Goal: Use online tool/utility: Use online tool/utility

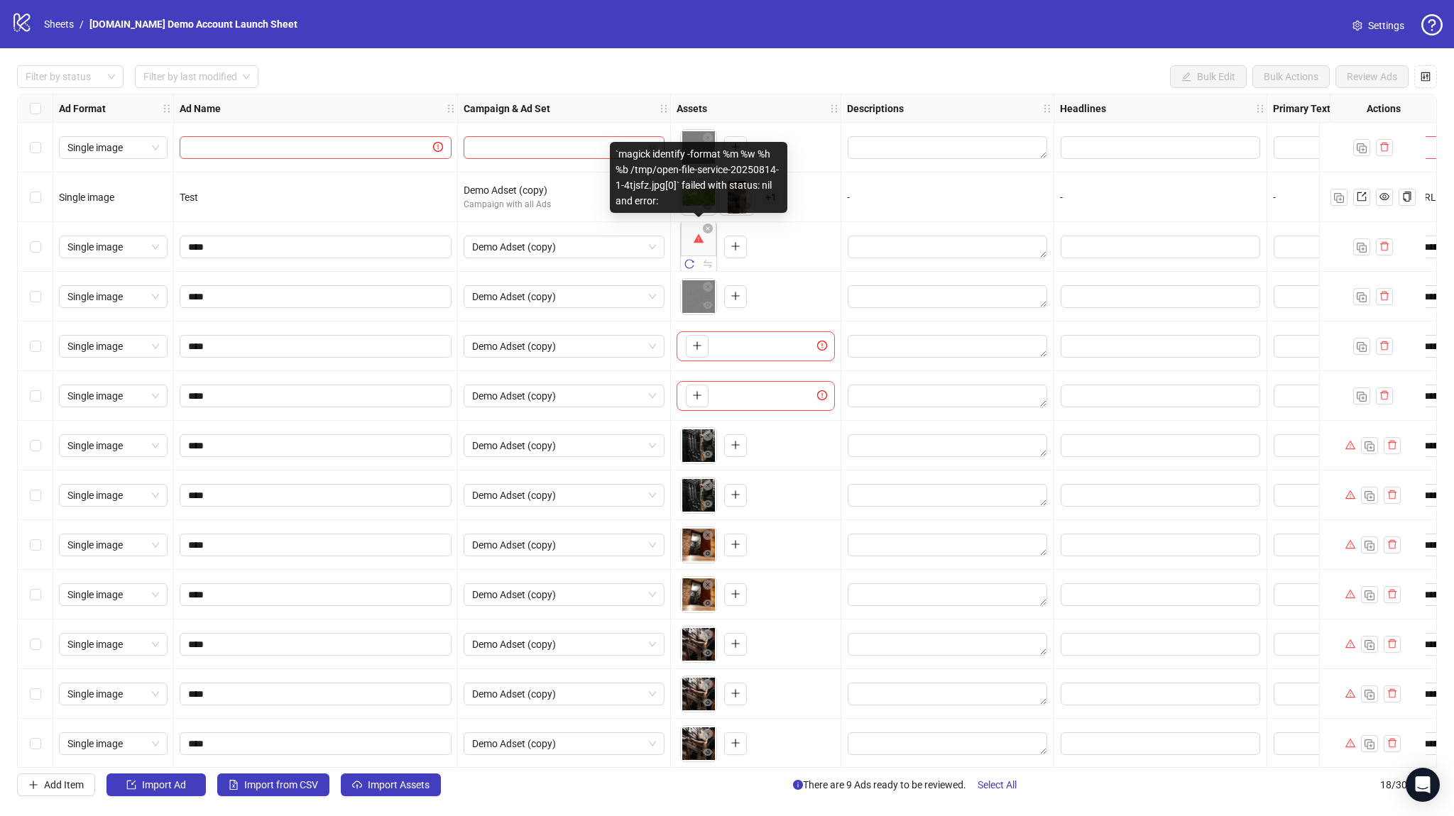
click at [791, 280] on div "To pick up a draggable item, press the space bar. While dragging, use the arrow…" at bounding box center [755, 297] width 158 height 44
click at [770, 188] on div "To pick up a draggable item, press the space bar. While dragging, use the arrow…" at bounding box center [729, 197] width 99 height 37
click at [764, 200] on span "+ 1" at bounding box center [770, 198] width 17 height 16
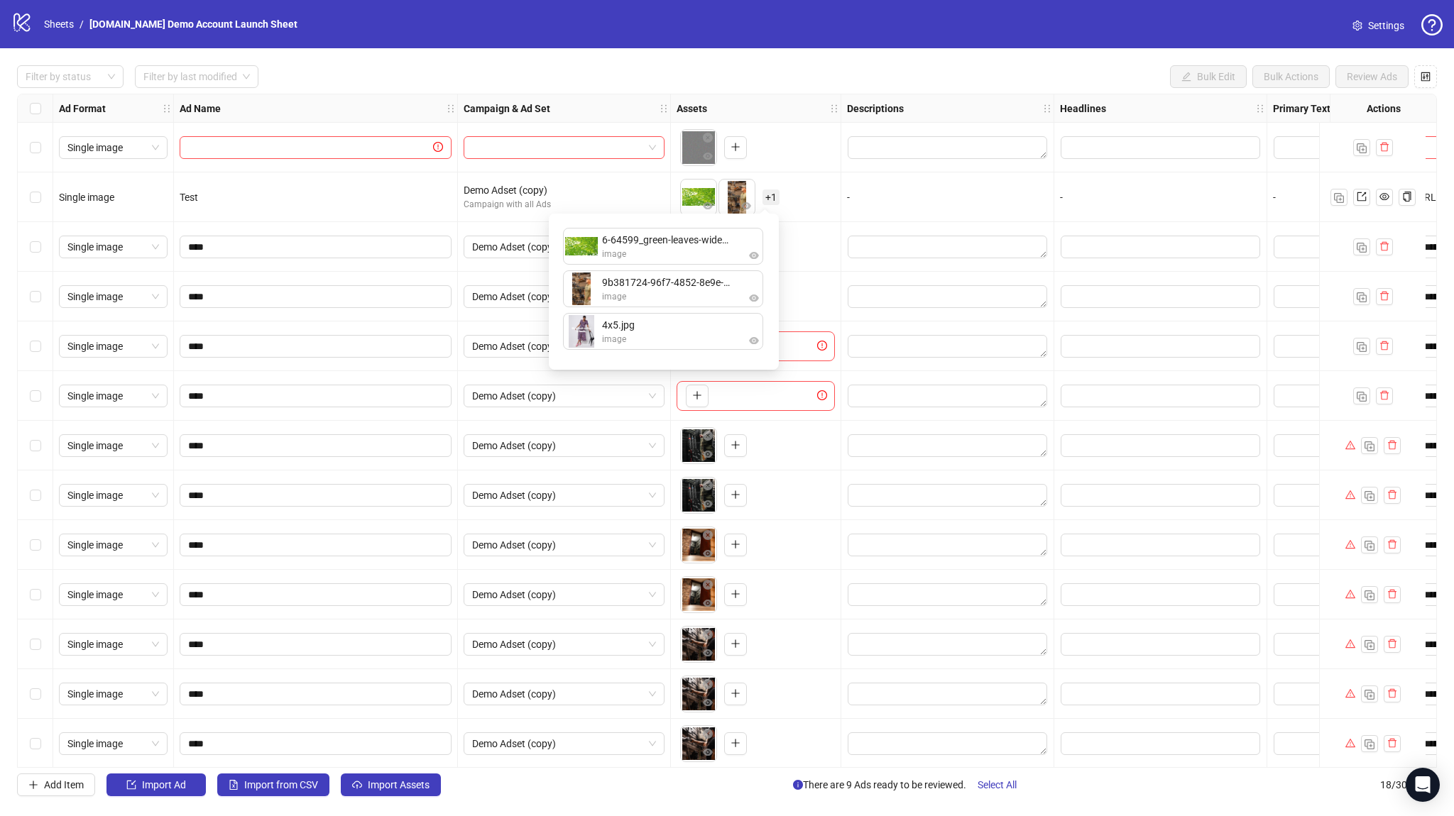
click at [764, 201] on span "+ 1" at bounding box center [770, 198] width 17 height 16
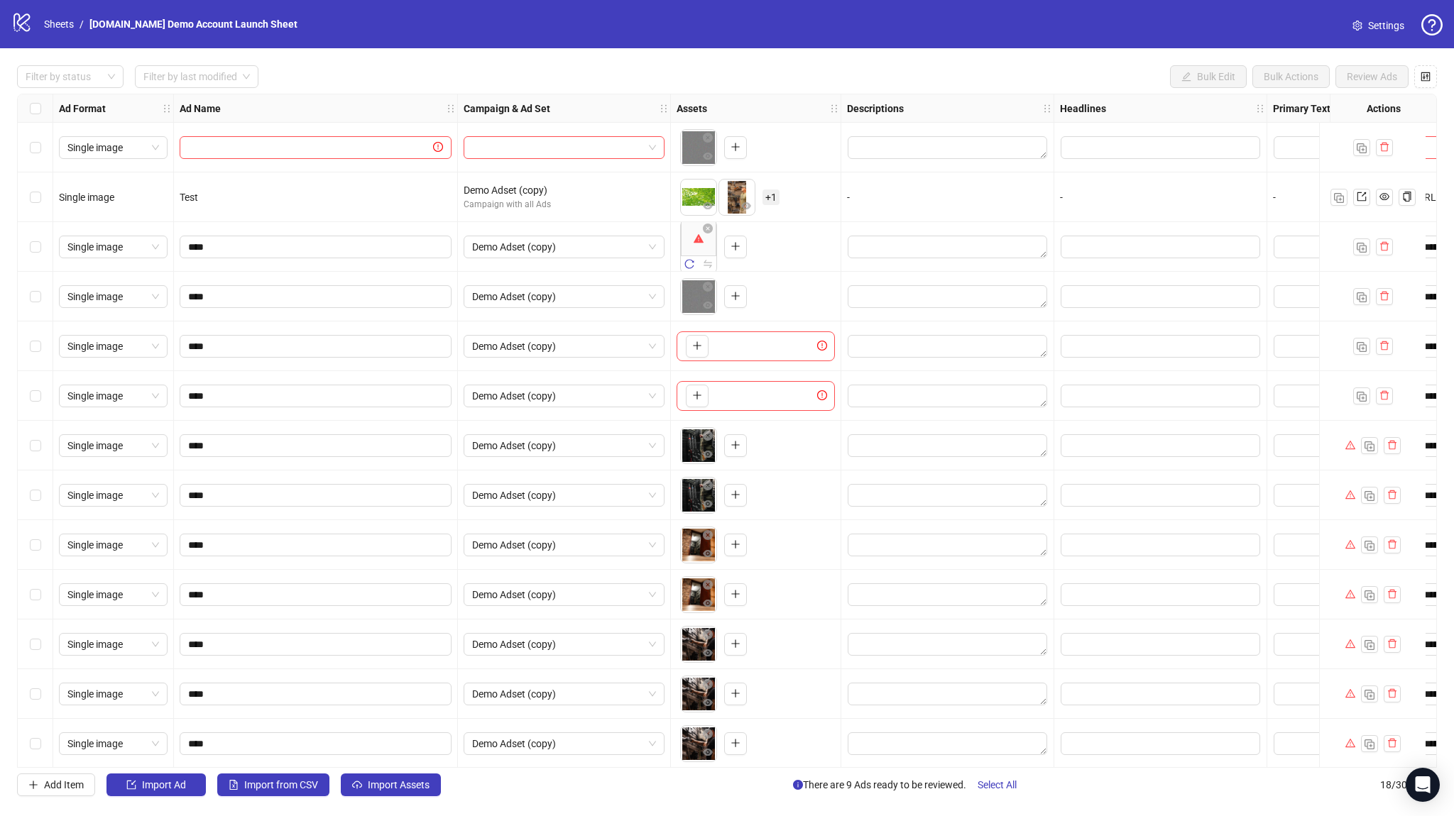
click at [732, 196] on img at bounding box center [736, 197] width 35 height 35
click at [741, 209] on icon "eye" at bounding box center [746, 206] width 10 height 10
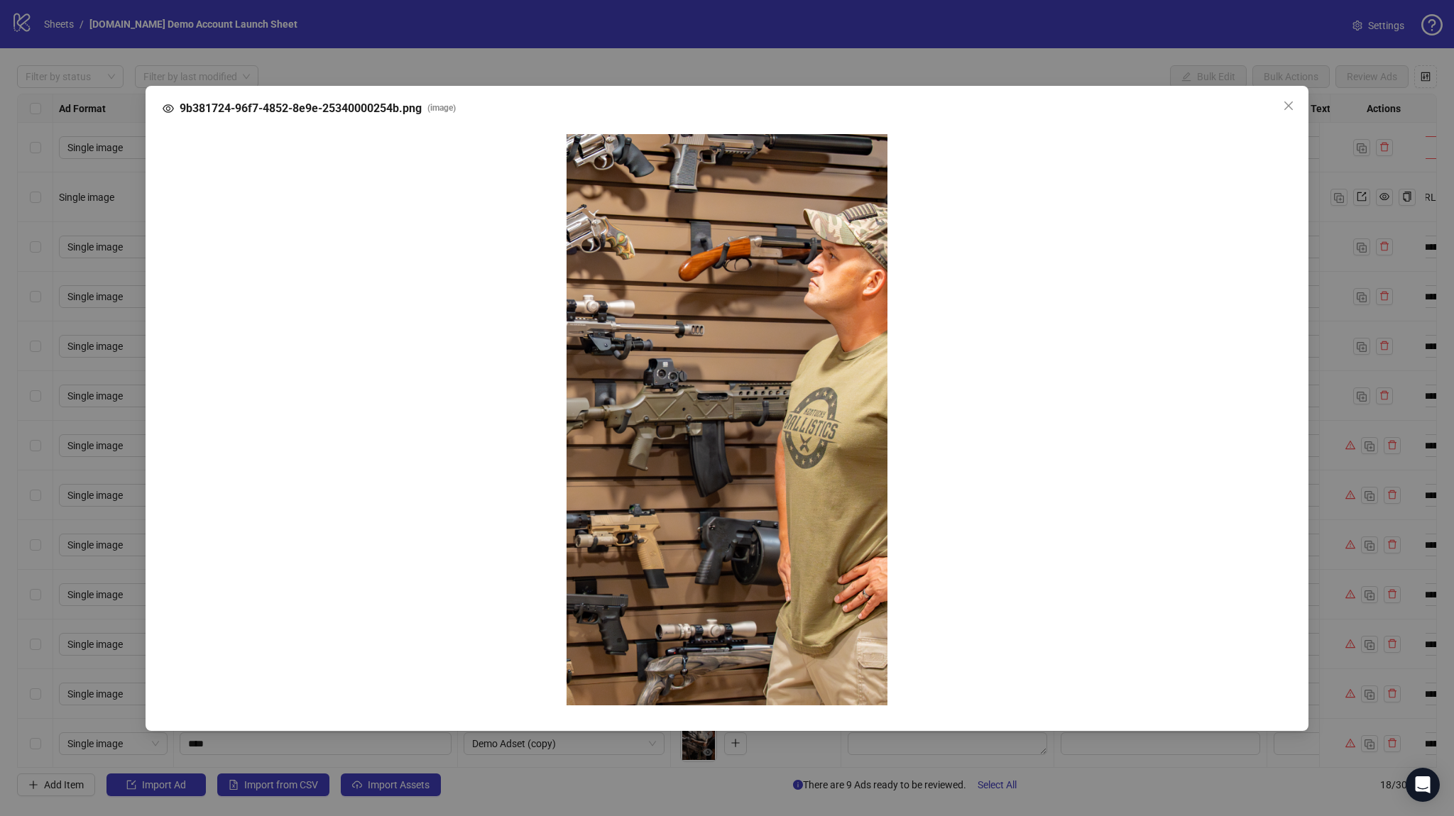
click at [746, 303] on div "9b381724-96f7-4852-8e9e-25340000254b.png ( image )" at bounding box center [727, 408] width 1454 height 816
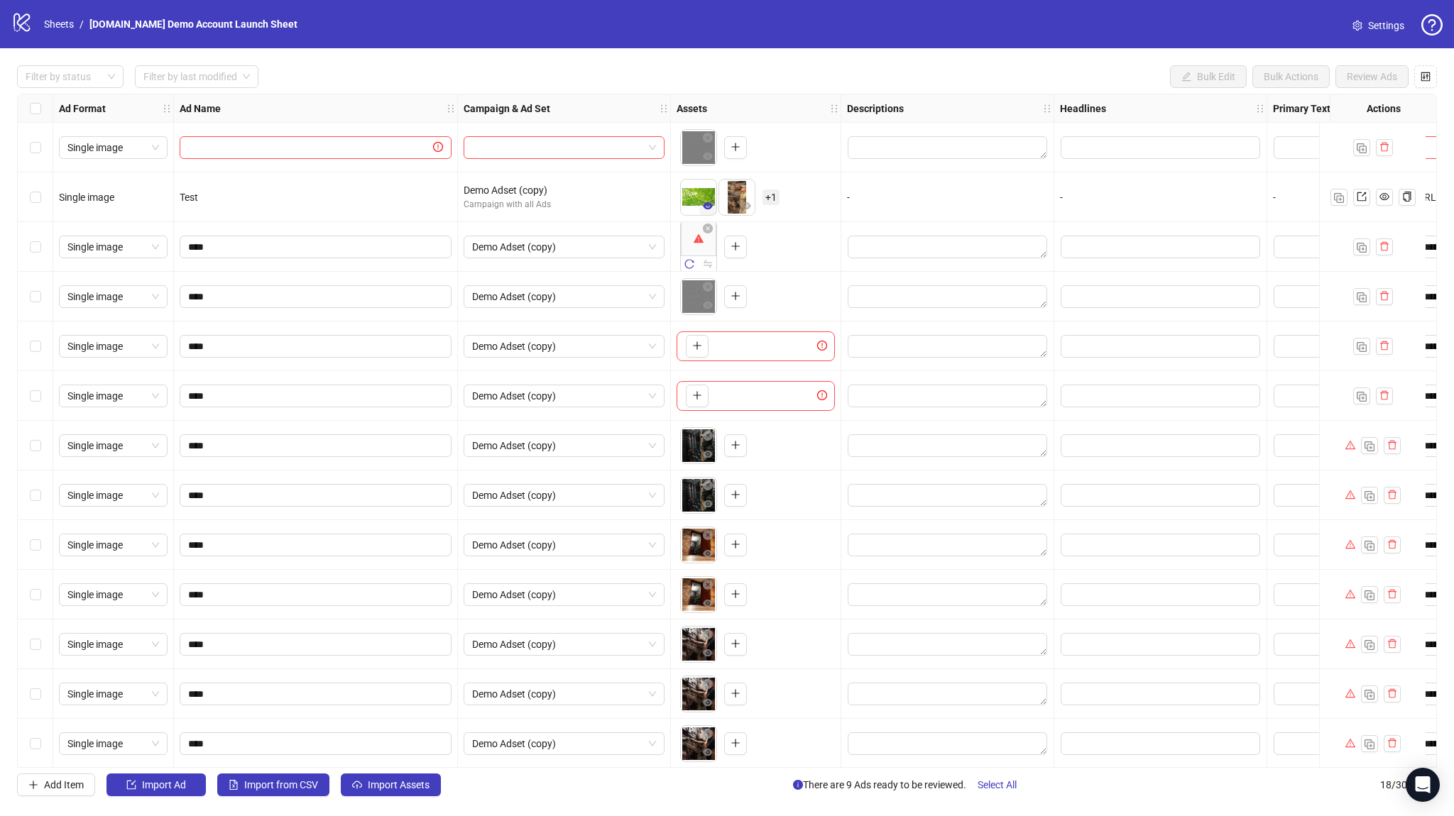
click at [704, 207] on icon "eye" at bounding box center [708, 205] width 10 height 7
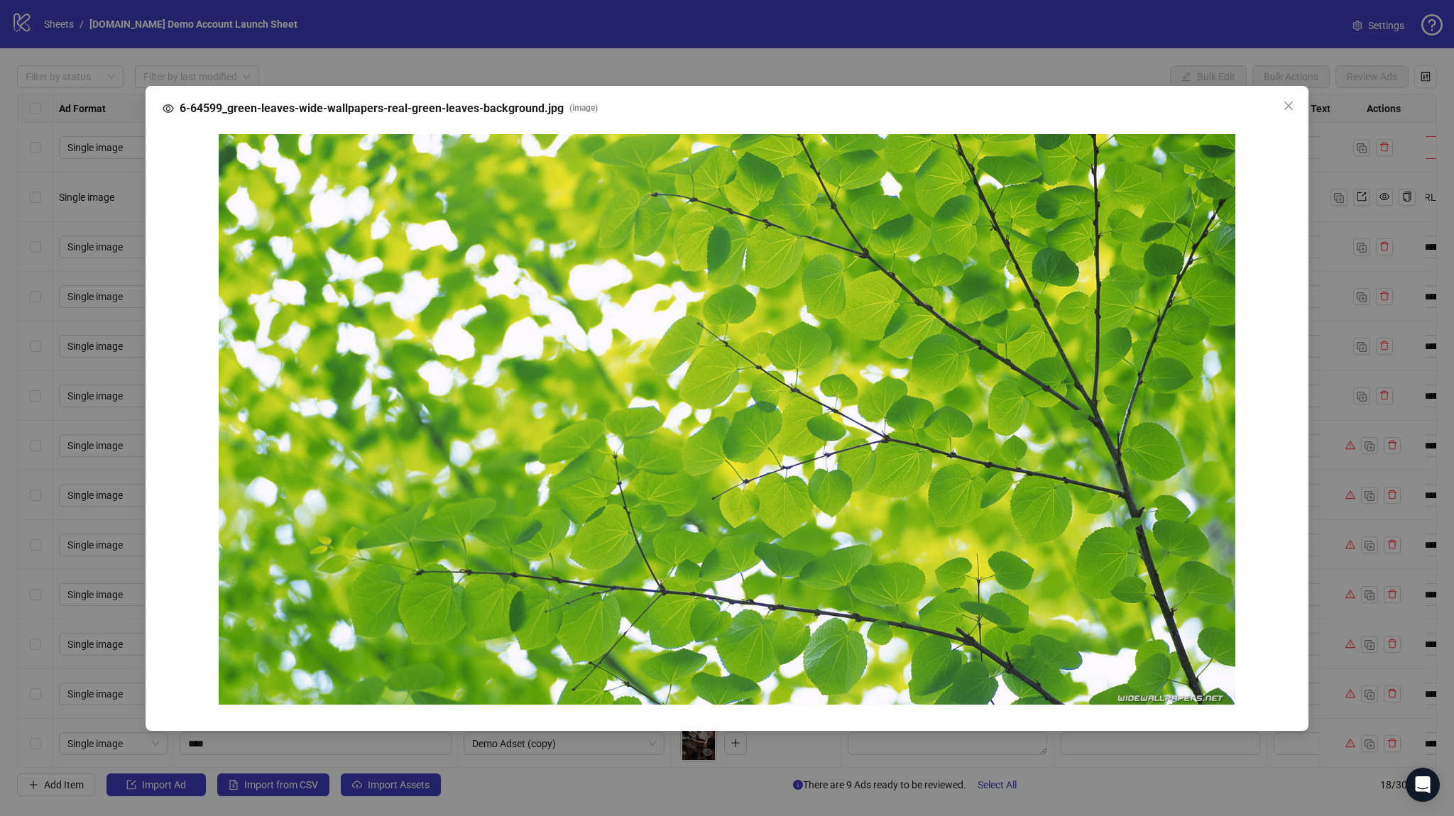
click at [562, 45] on div "6-64599_green-leaves-wide-wallpapers-real-green-leaves-background.jpg ( image )" at bounding box center [727, 408] width 1454 height 816
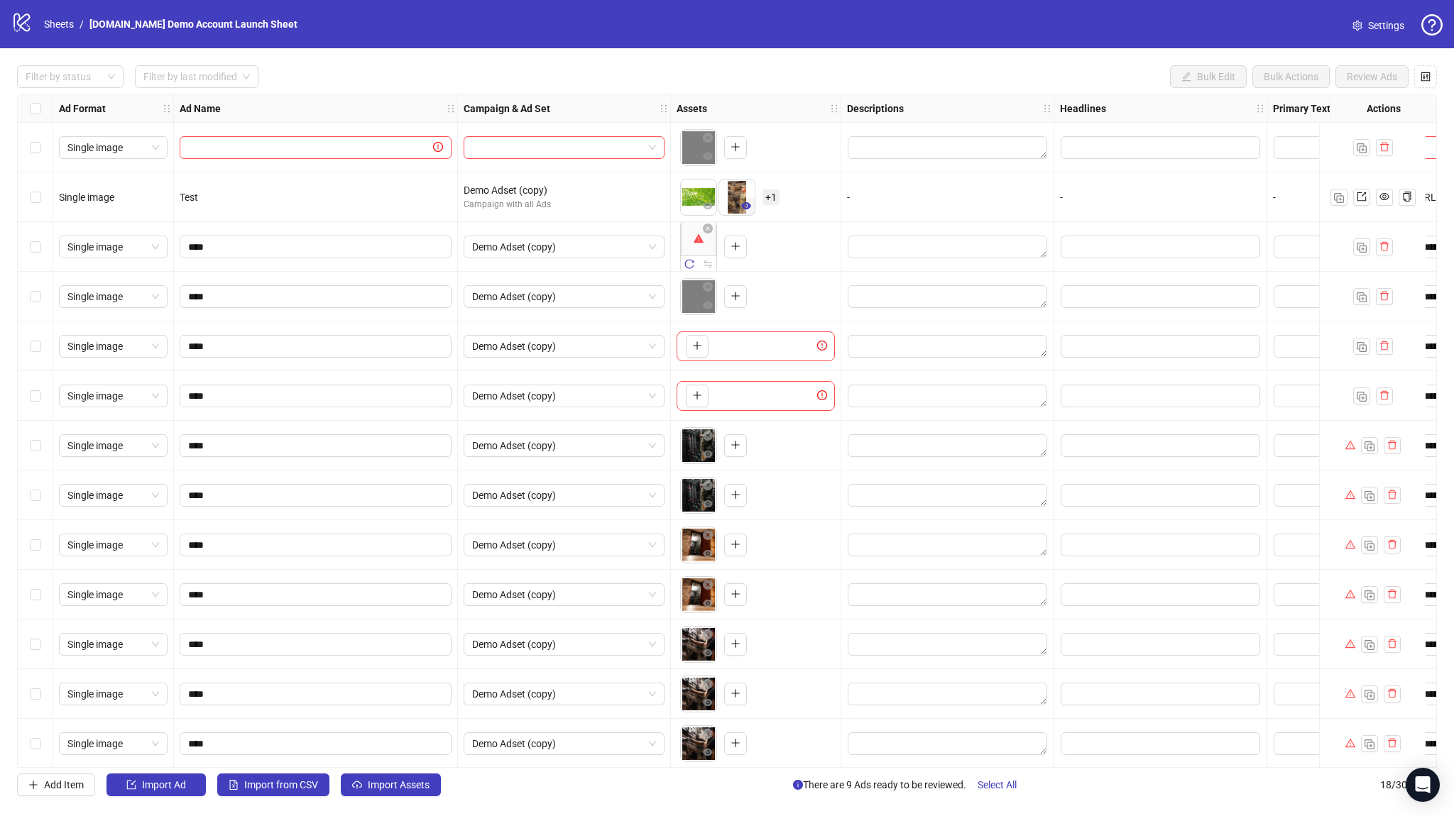
click at [748, 212] on span "button" at bounding box center [746, 205] width 10 height 11
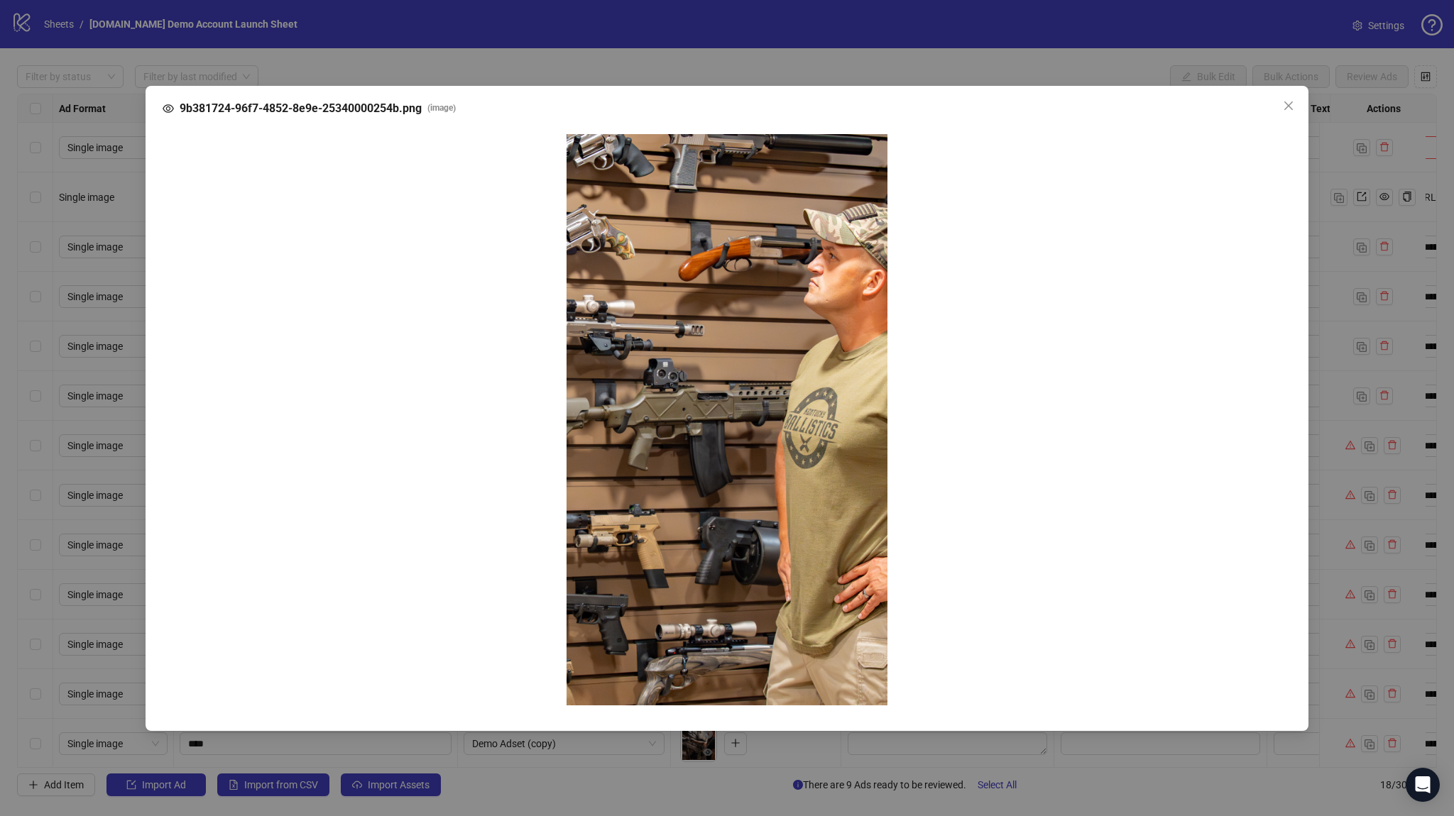
click at [671, 62] on div "9b381724-96f7-4852-8e9e-25340000254b.png ( image )" at bounding box center [727, 408] width 1454 height 816
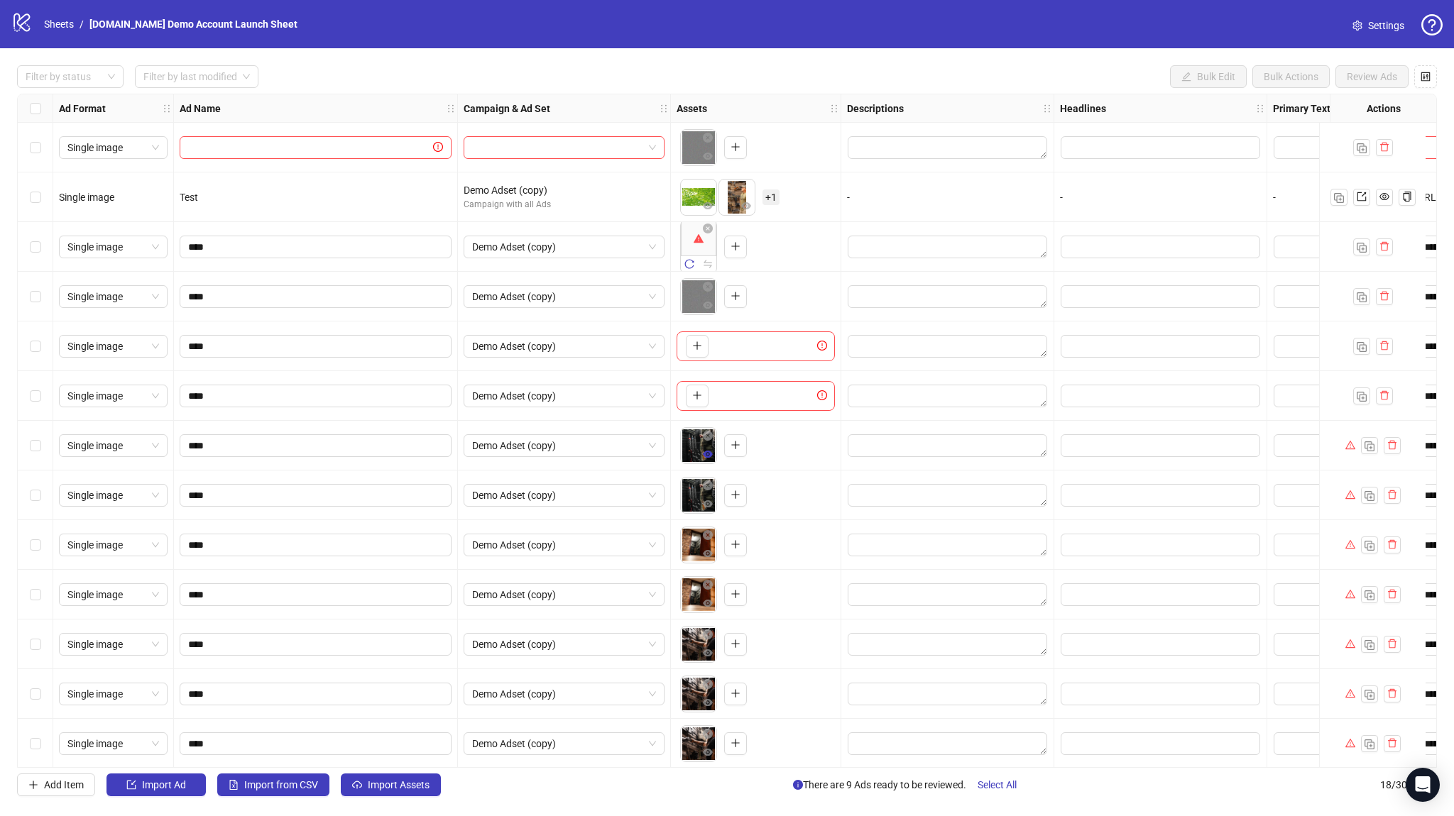
click at [703, 459] on icon "eye" at bounding box center [708, 454] width 10 height 10
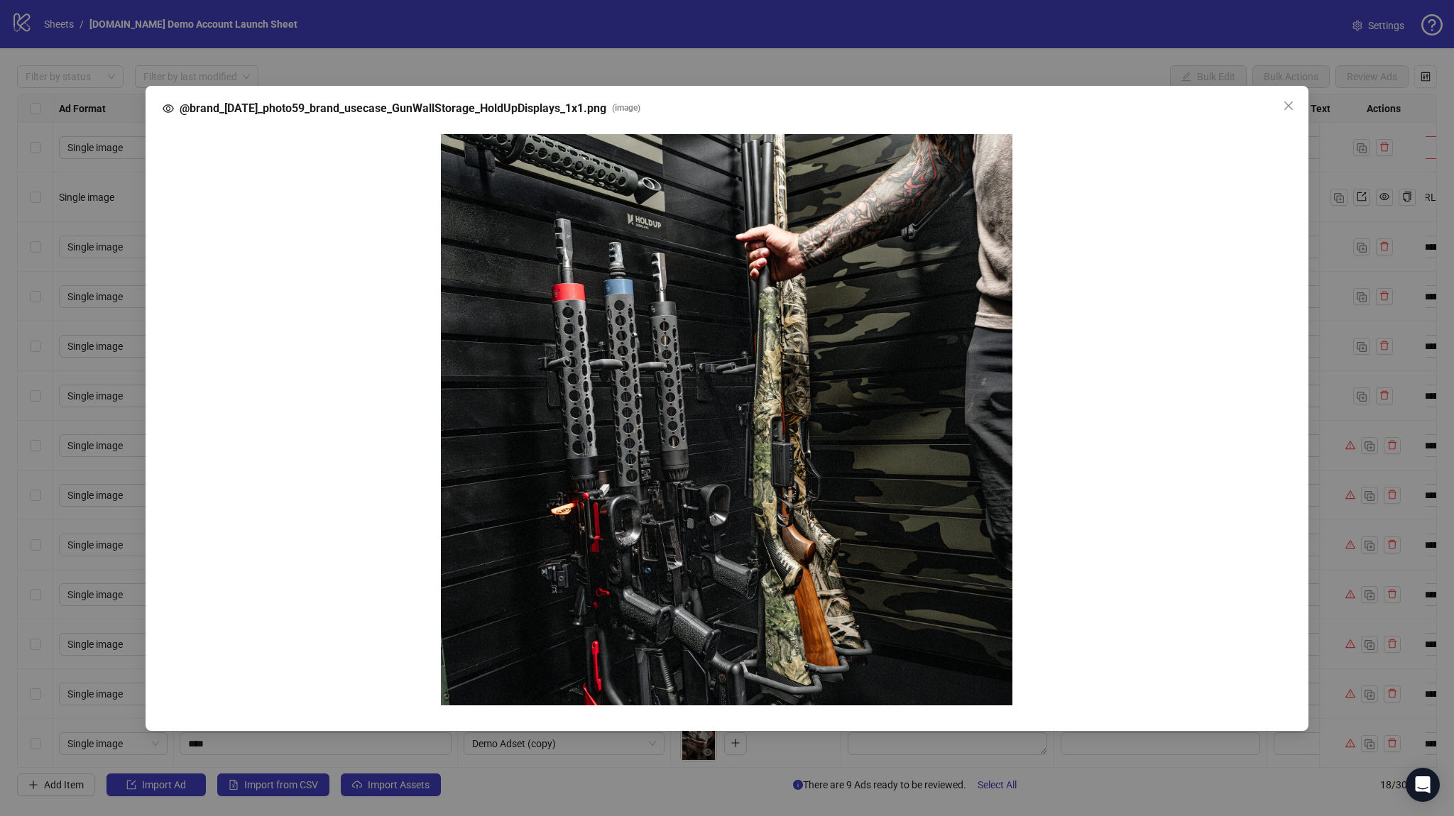
click at [855, 50] on div "@brand_[DATE]_photo59_brand_usecase_GunWallStorage_HoldUpDisplays_1x1.png ( ima…" at bounding box center [727, 408] width 1454 height 816
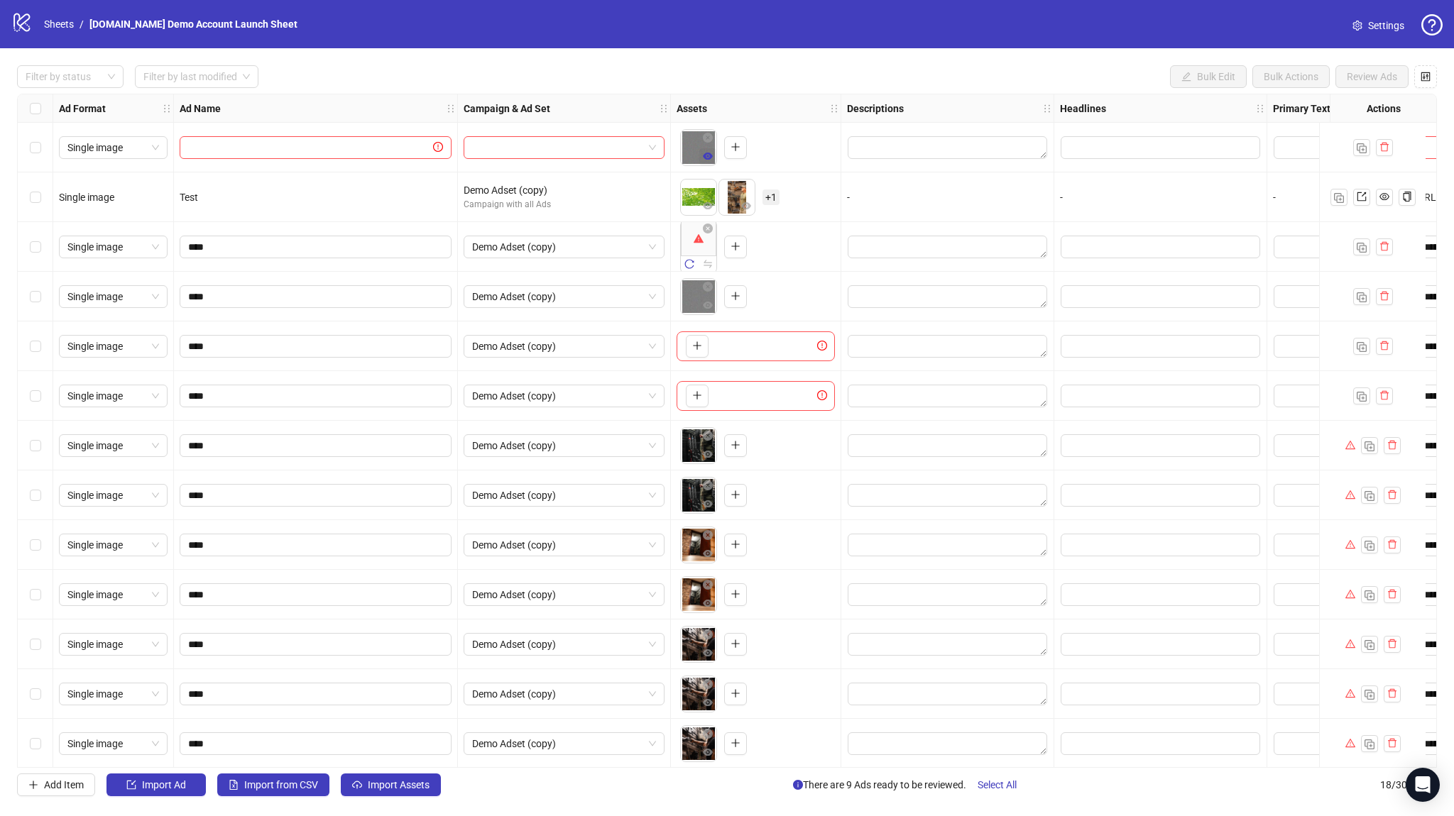
click at [703, 160] on icon "eye" at bounding box center [708, 156] width 10 height 10
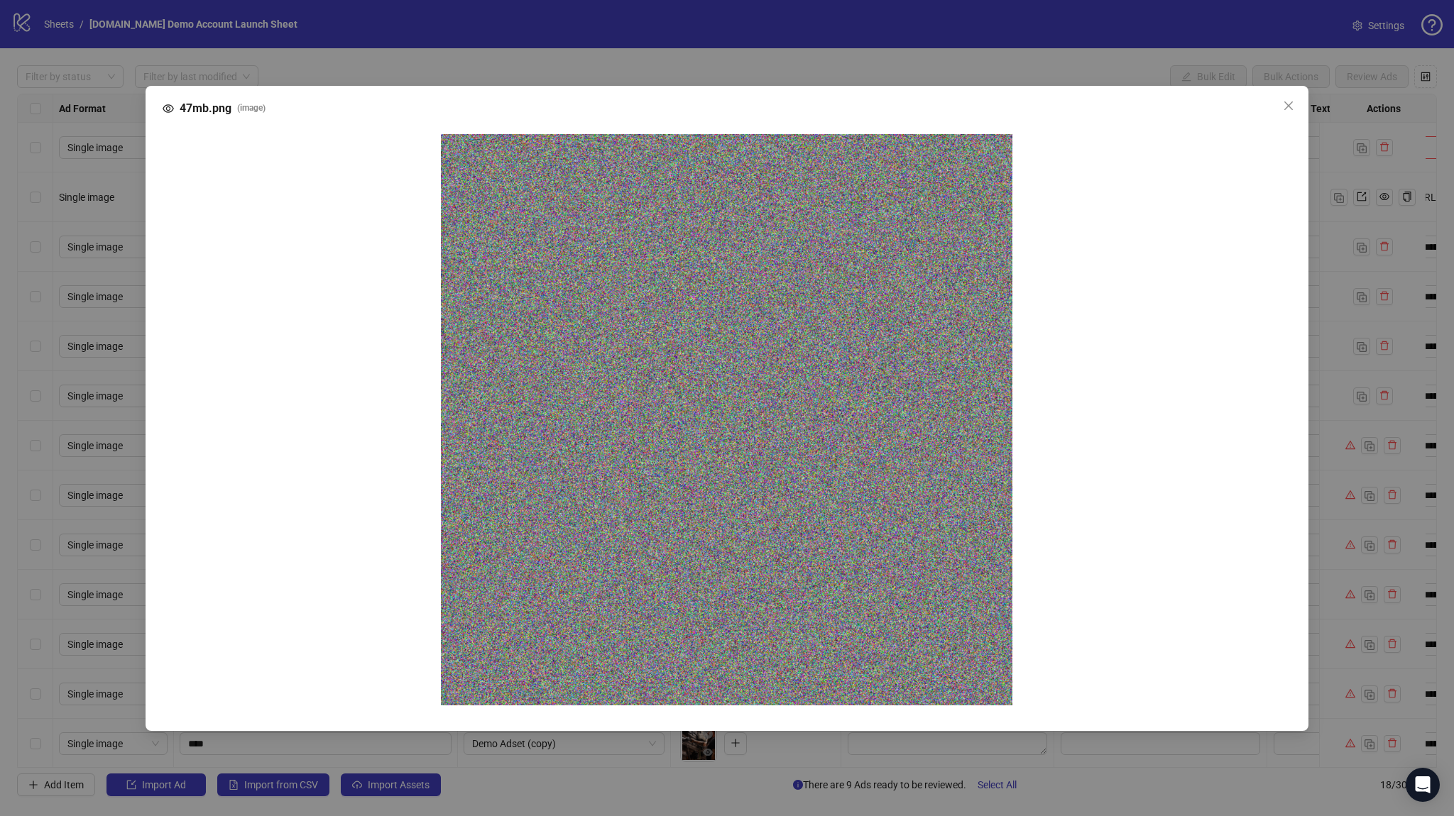
click at [320, 26] on div "47mb.png ( image )" at bounding box center [727, 408] width 1454 height 816
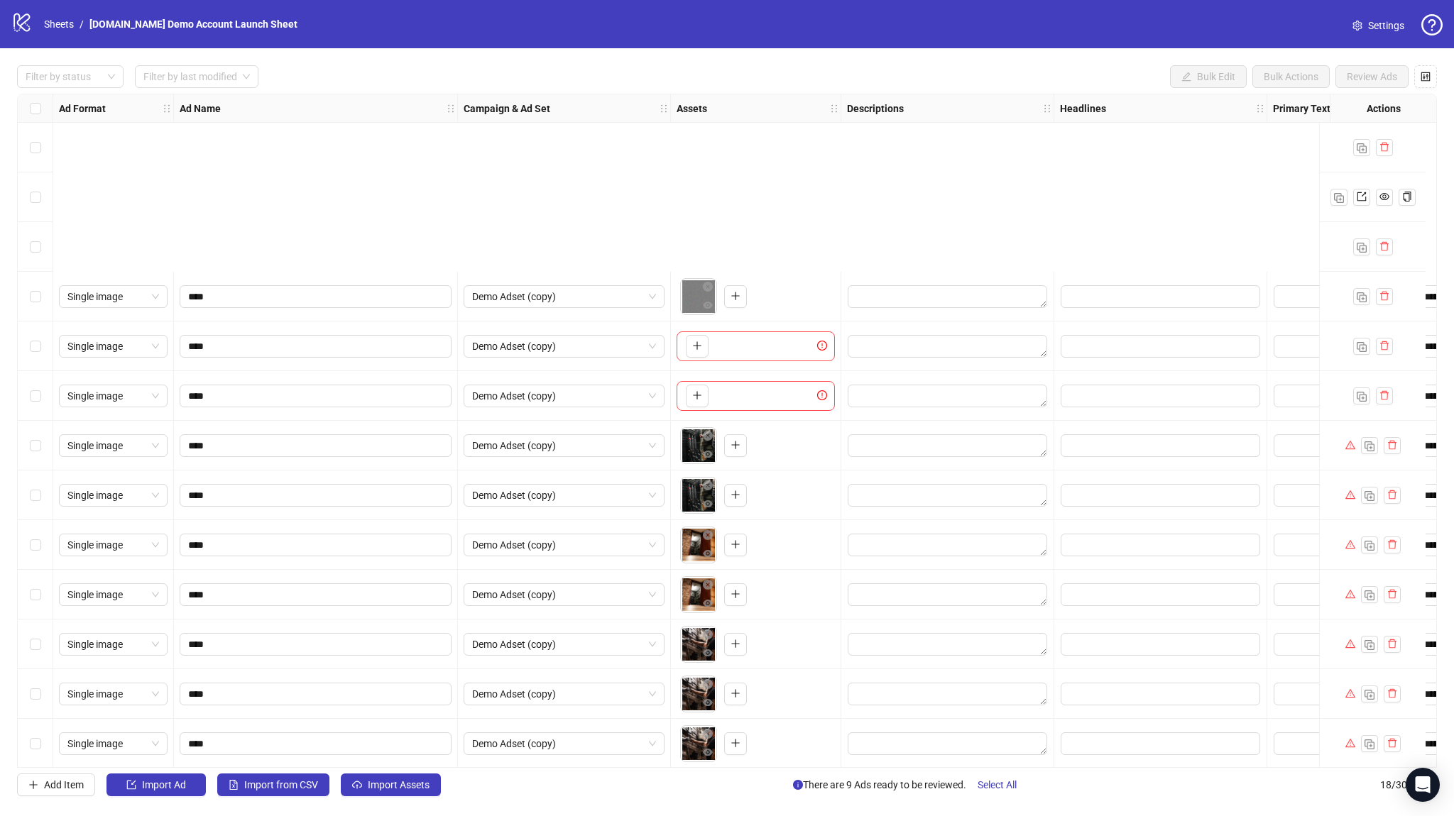
scroll to position [255, 0]
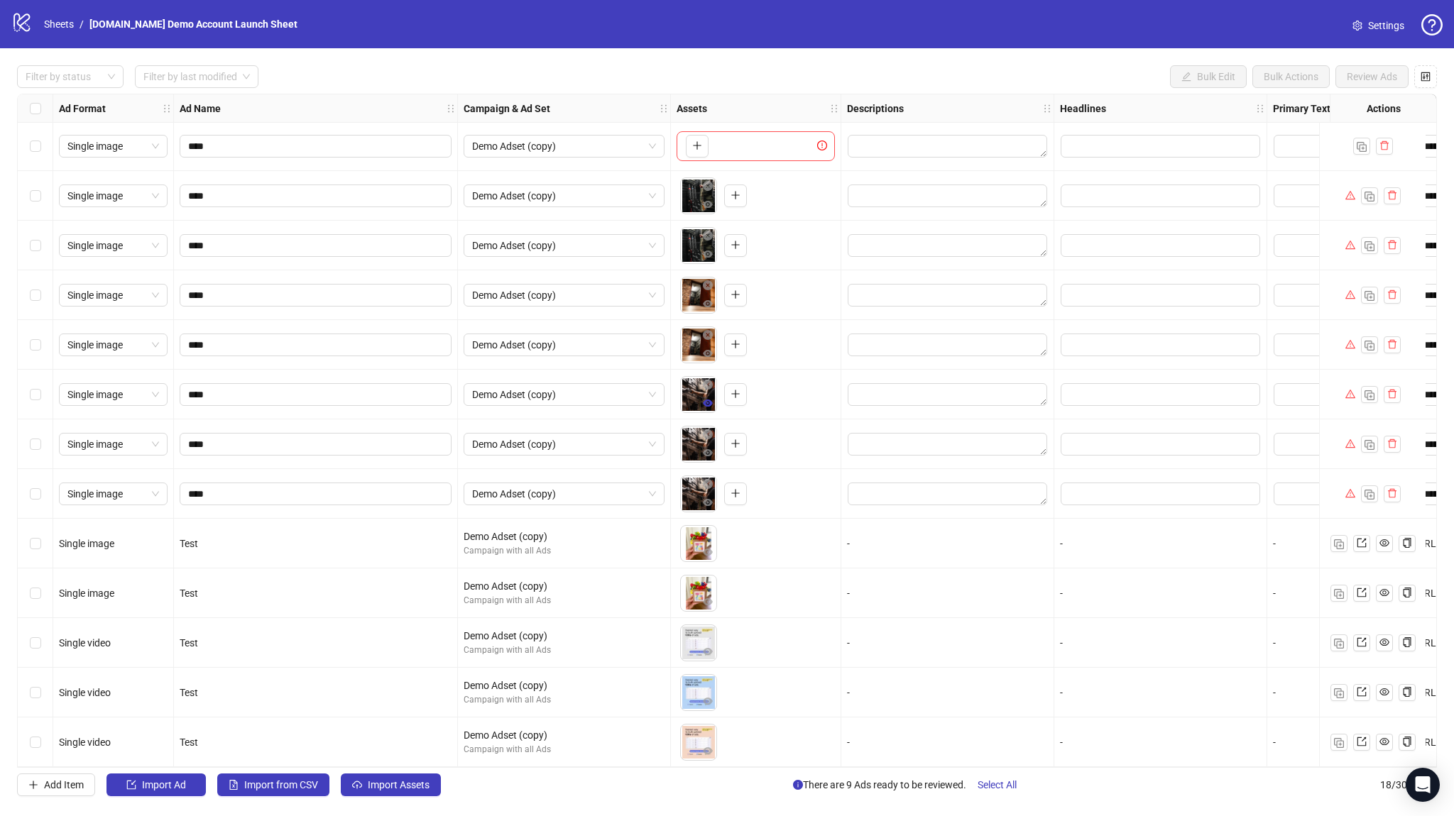
click at [706, 403] on span "button" at bounding box center [708, 402] width 10 height 11
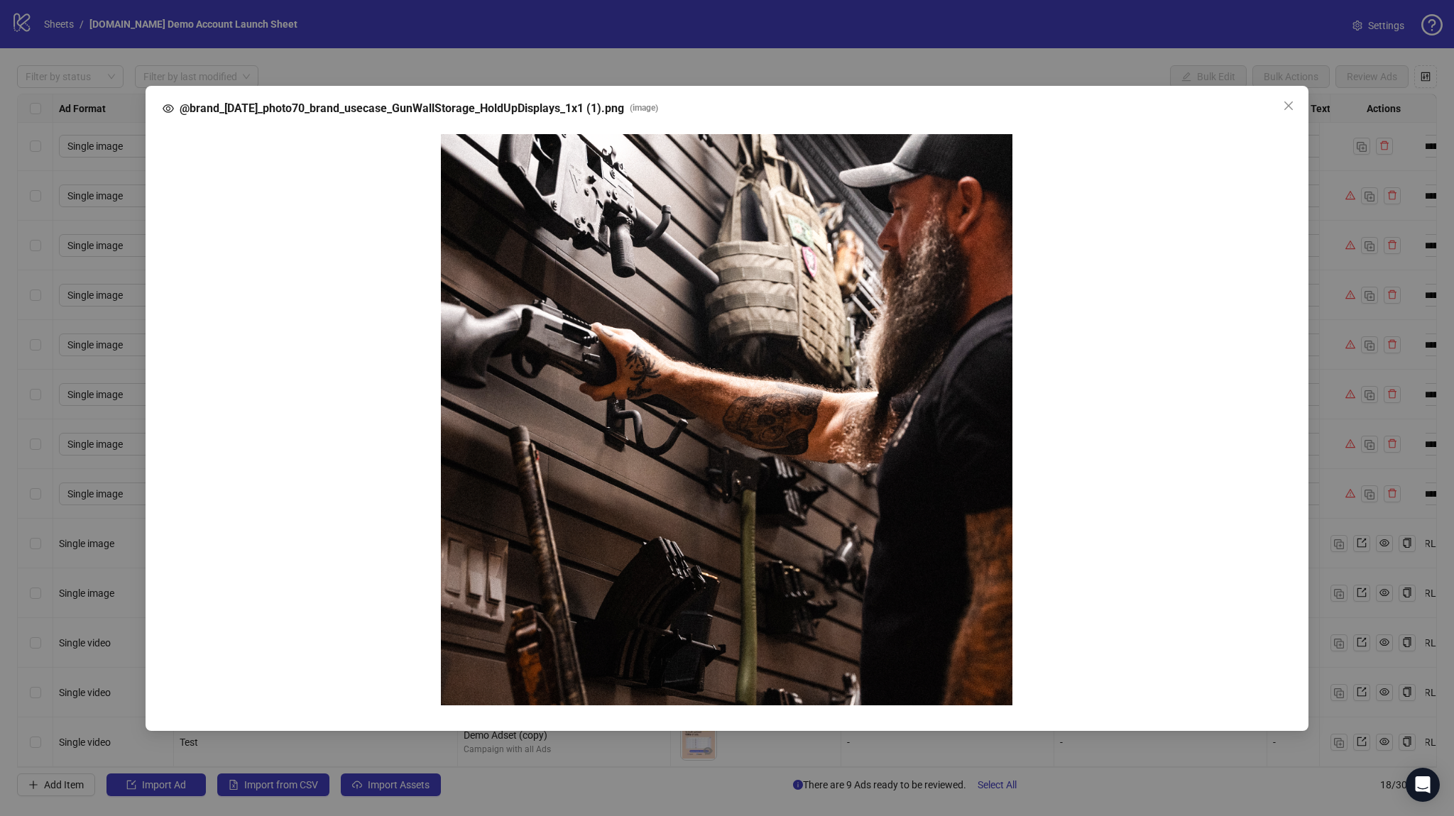
click at [630, 718] on div "@brand_[DATE]_photo70_brand_usecase_GunWallStorage_HoldUpDisplays_1x1 (1).png (…" at bounding box center [727, 408] width 1163 height 645
click at [611, 754] on div "@brand_[DATE]_photo70_brand_usecase_GunWallStorage_HoldUpDisplays_1x1 (1).png (…" at bounding box center [727, 408] width 1454 height 816
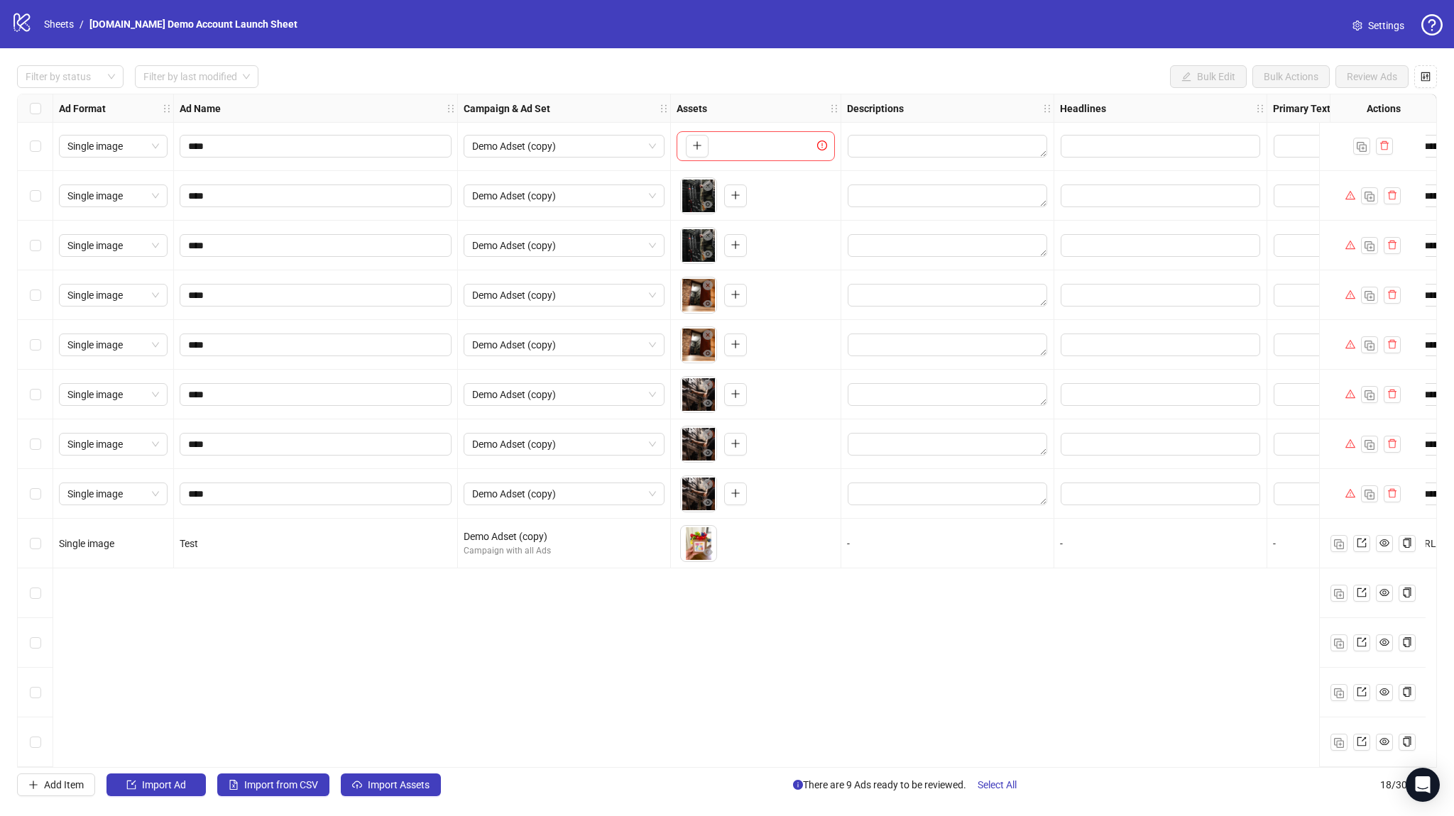
scroll to position [0, 0]
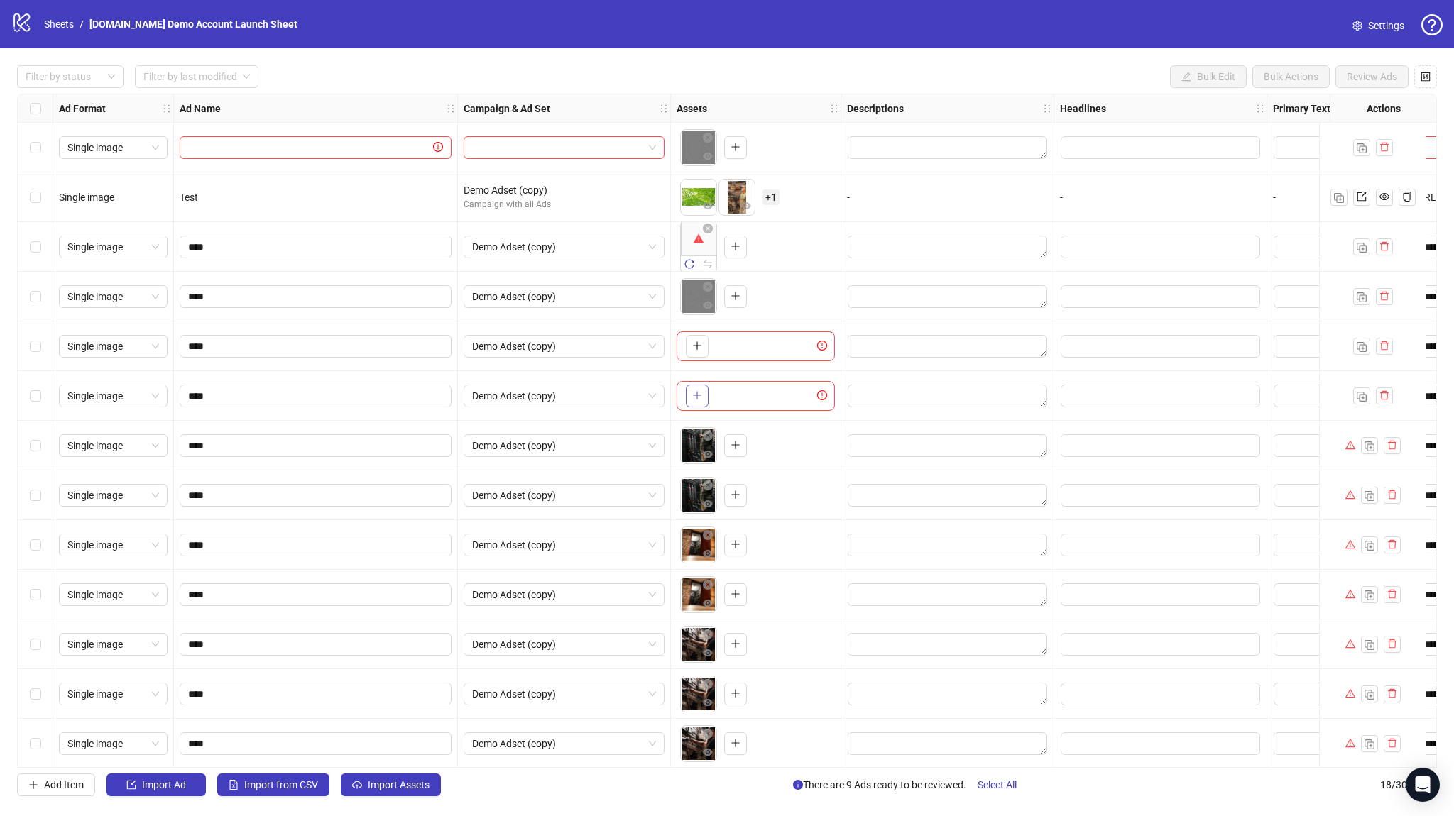
click at [698, 395] on icon "plus" at bounding box center [697, 395] width 10 height 10
click at [710, 408] on icon "eye" at bounding box center [708, 405] width 10 height 10
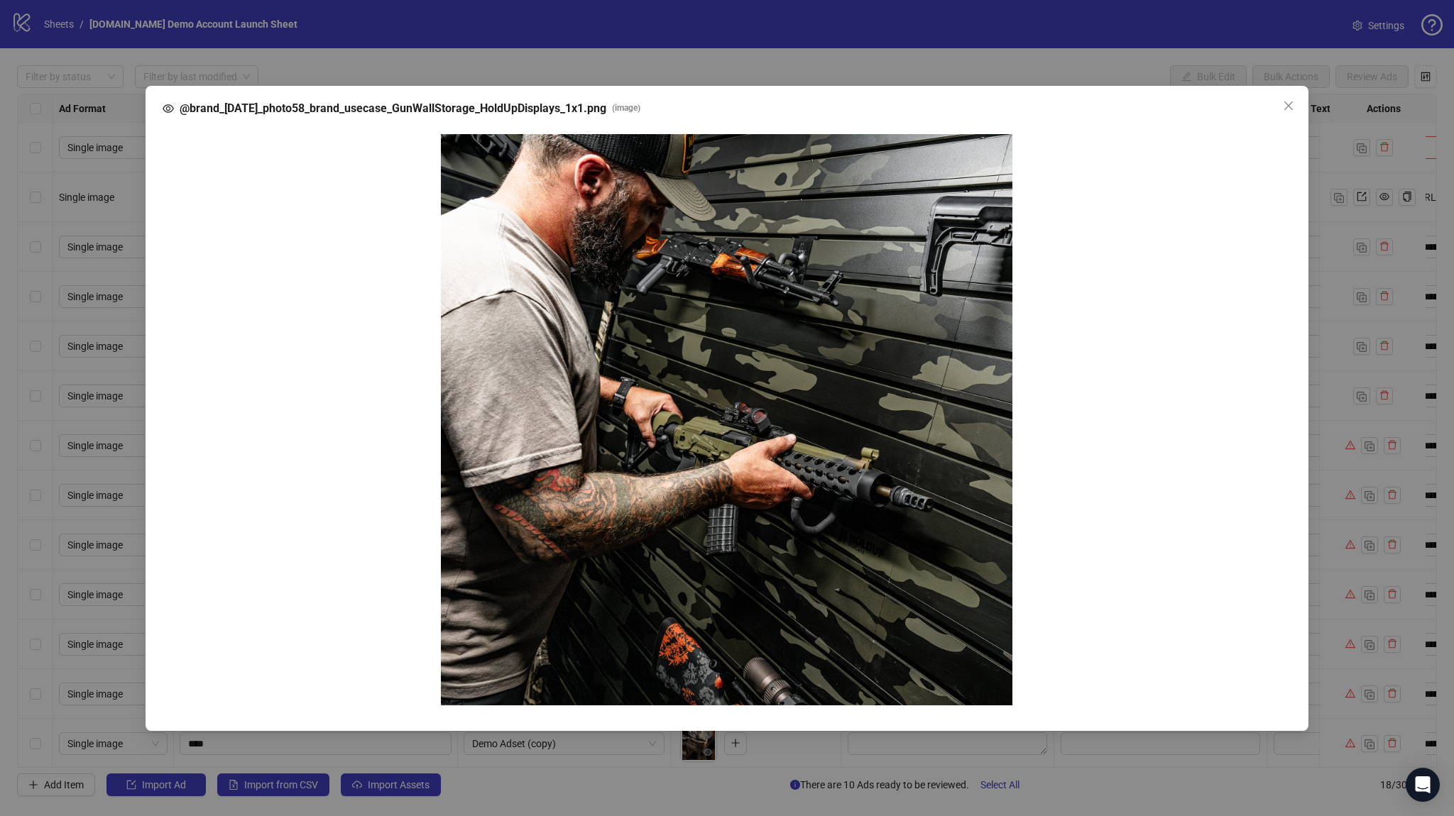
click at [604, 732] on div "@brand_[DATE]_photo58_brand_usecase_GunWallStorage_HoldUpDisplays_1x1.png ( ima…" at bounding box center [727, 408] width 1454 height 816
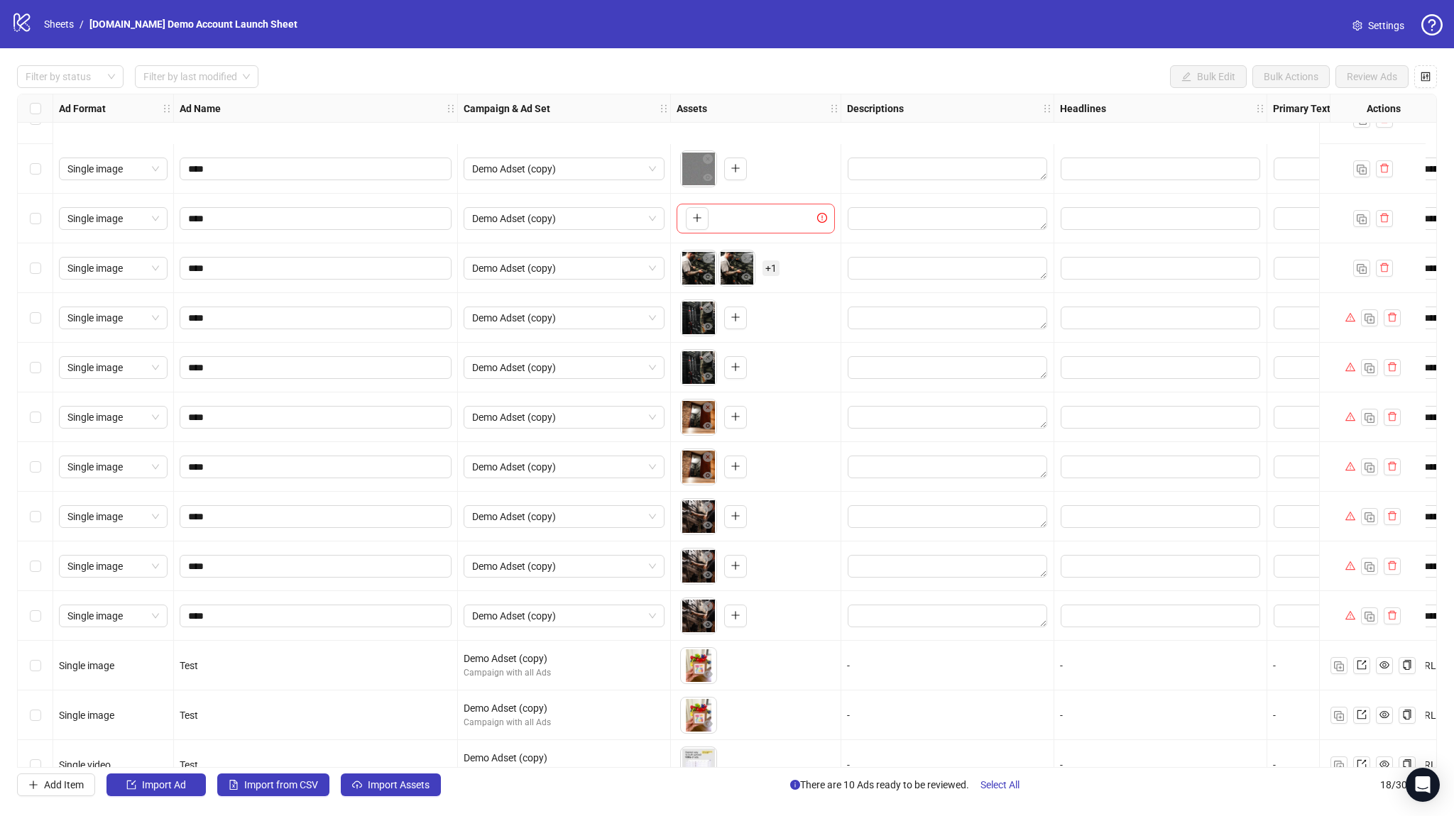
scroll to position [255, 0]
